Goal: Find specific page/section

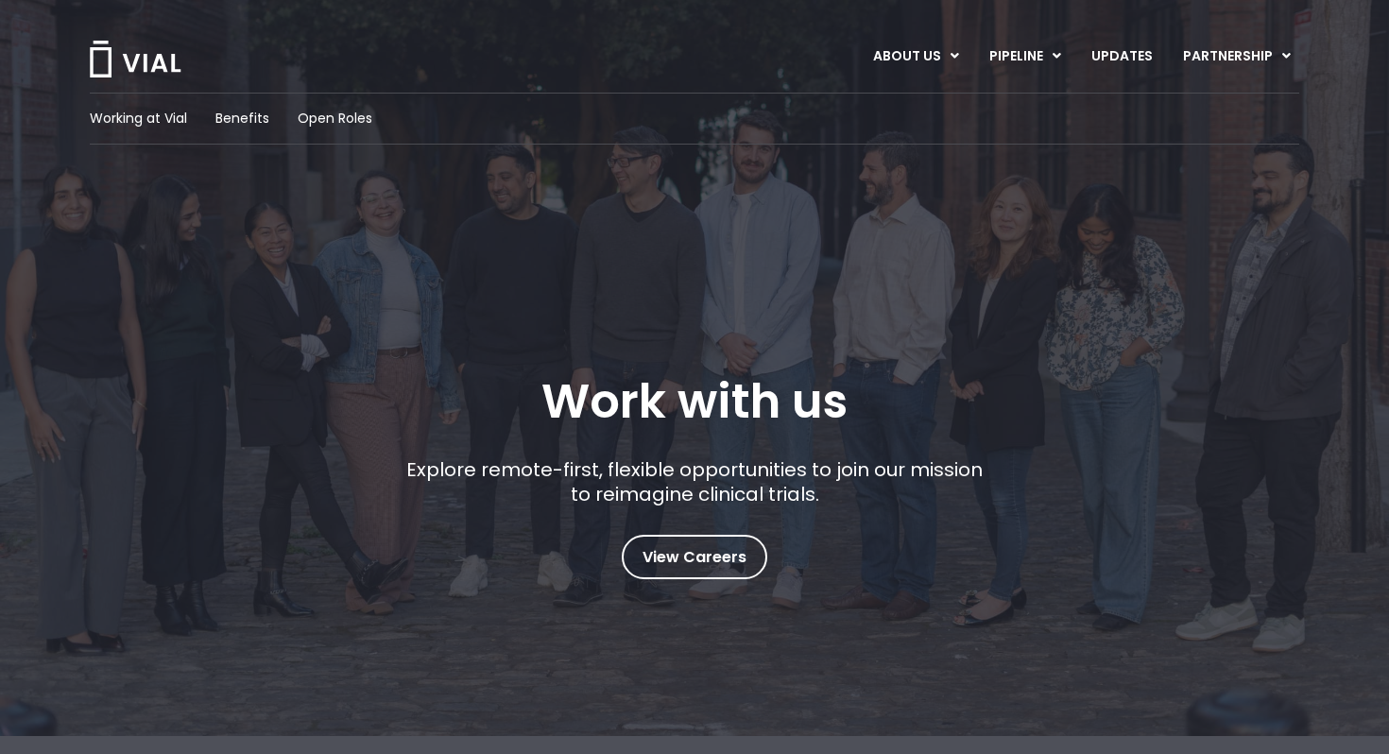
scroll to position [2, 0]
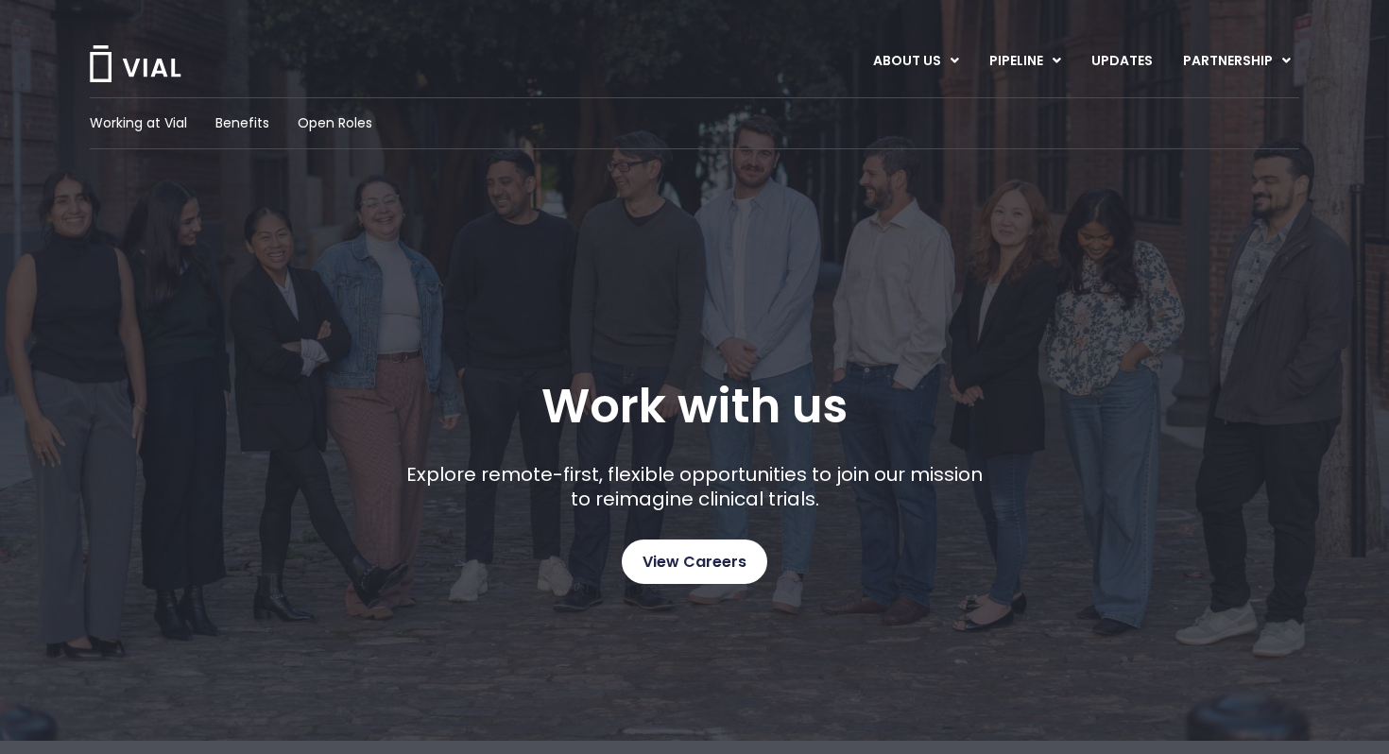
click at [703, 558] on span "View Careers" at bounding box center [694, 562] width 104 height 25
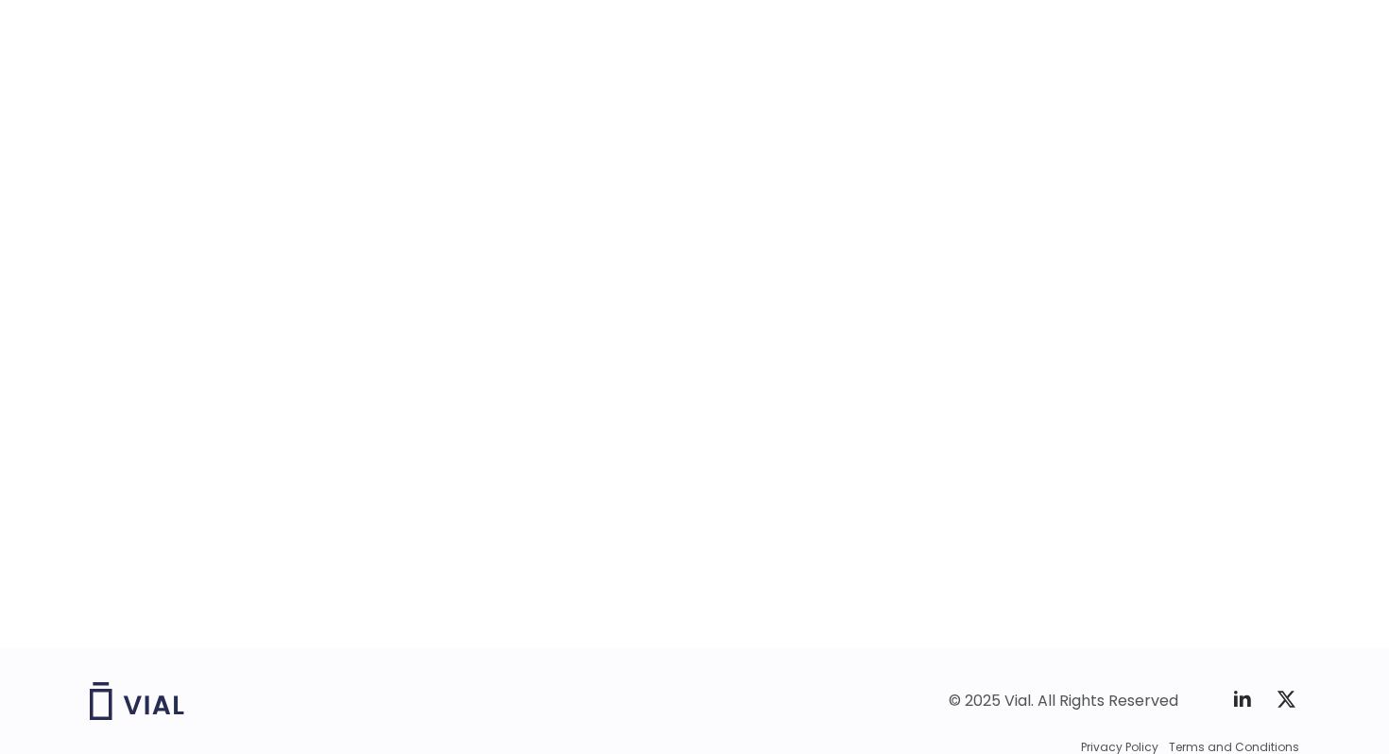
scroll to position [2920, 0]
